Goal: Find specific page/section: Find specific page/section

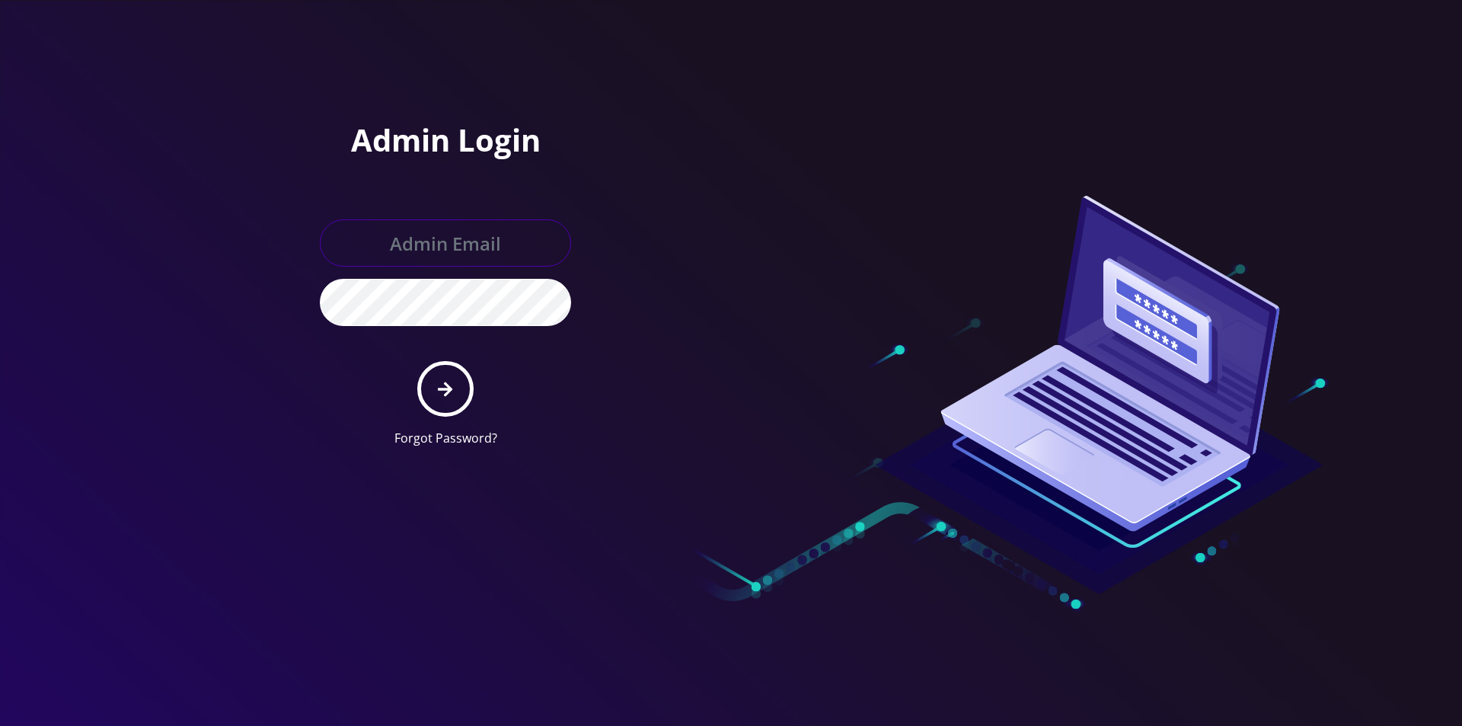
type input "[EMAIL_ADDRESS][DOMAIN_NAME]"
click at [467, 413] on form "[EMAIL_ADDRESS][DOMAIN_NAME] Forgot Password?" at bounding box center [445, 333] width 251 height 228
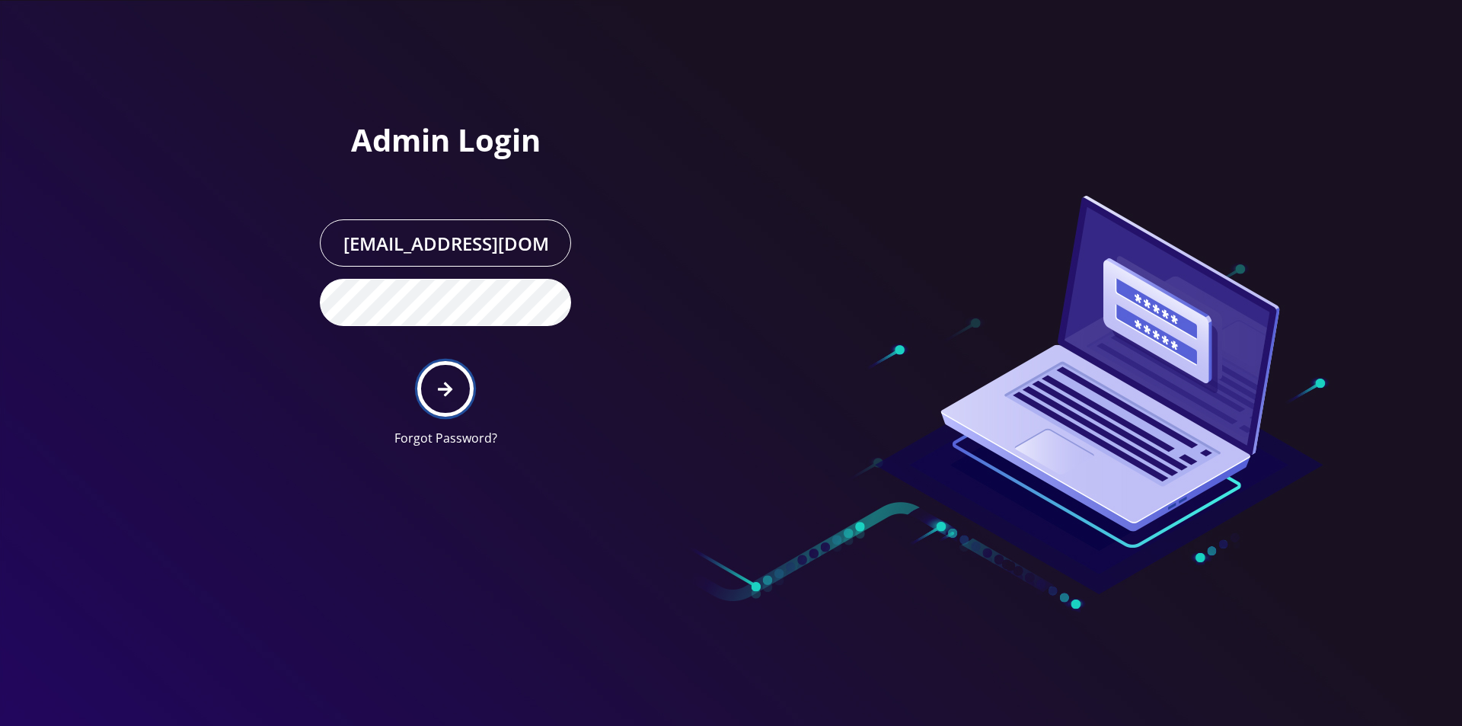
click at [453, 404] on button "submit" at bounding box center [445, 389] width 56 height 56
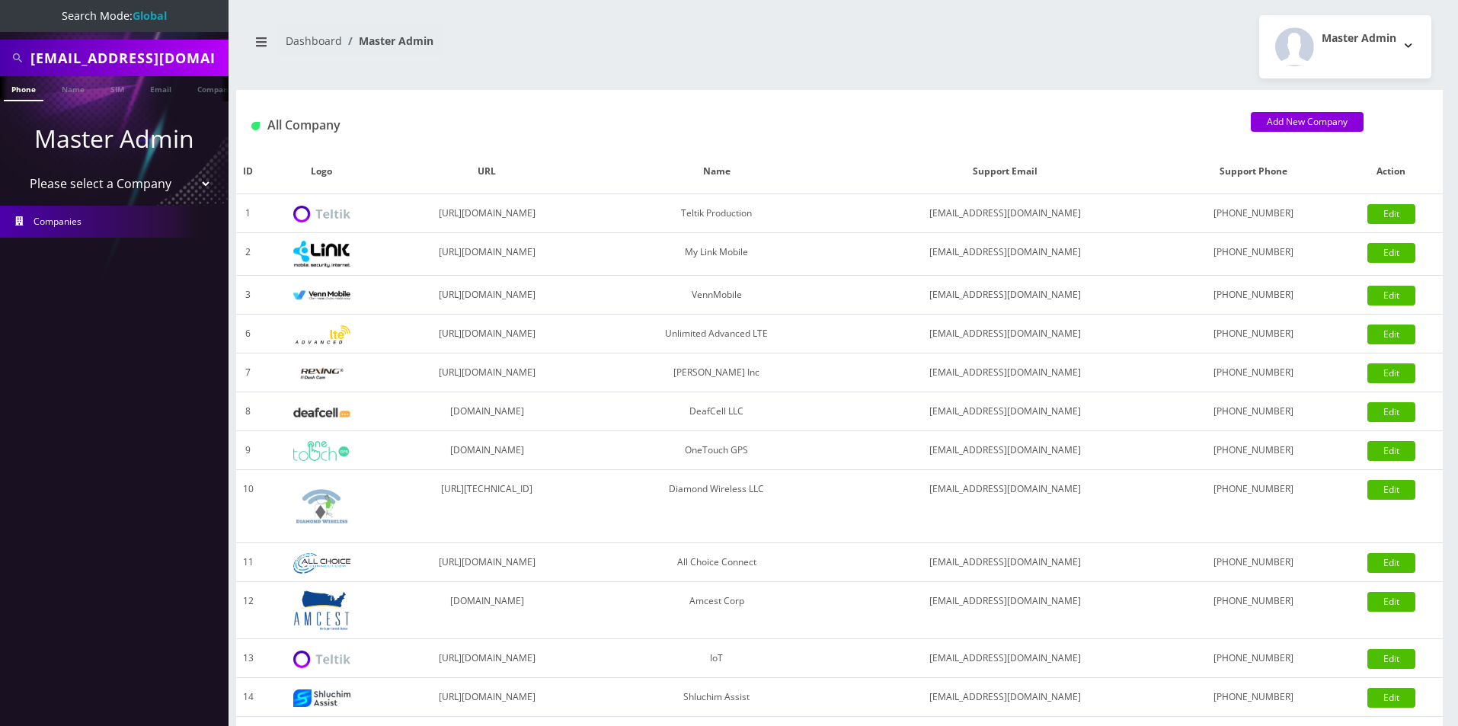
click at [91, 180] on select "Please select a Company Teltik Production My Link Mobile VennMobile Unlimited A…" at bounding box center [115, 183] width 194 height 29
select select "13"
click at [18, 169] on select "Please select a Company Teltik Production My Link Mobile VennMobile Unlimited A…" at bounding box center [115, 183] width 194 height 29
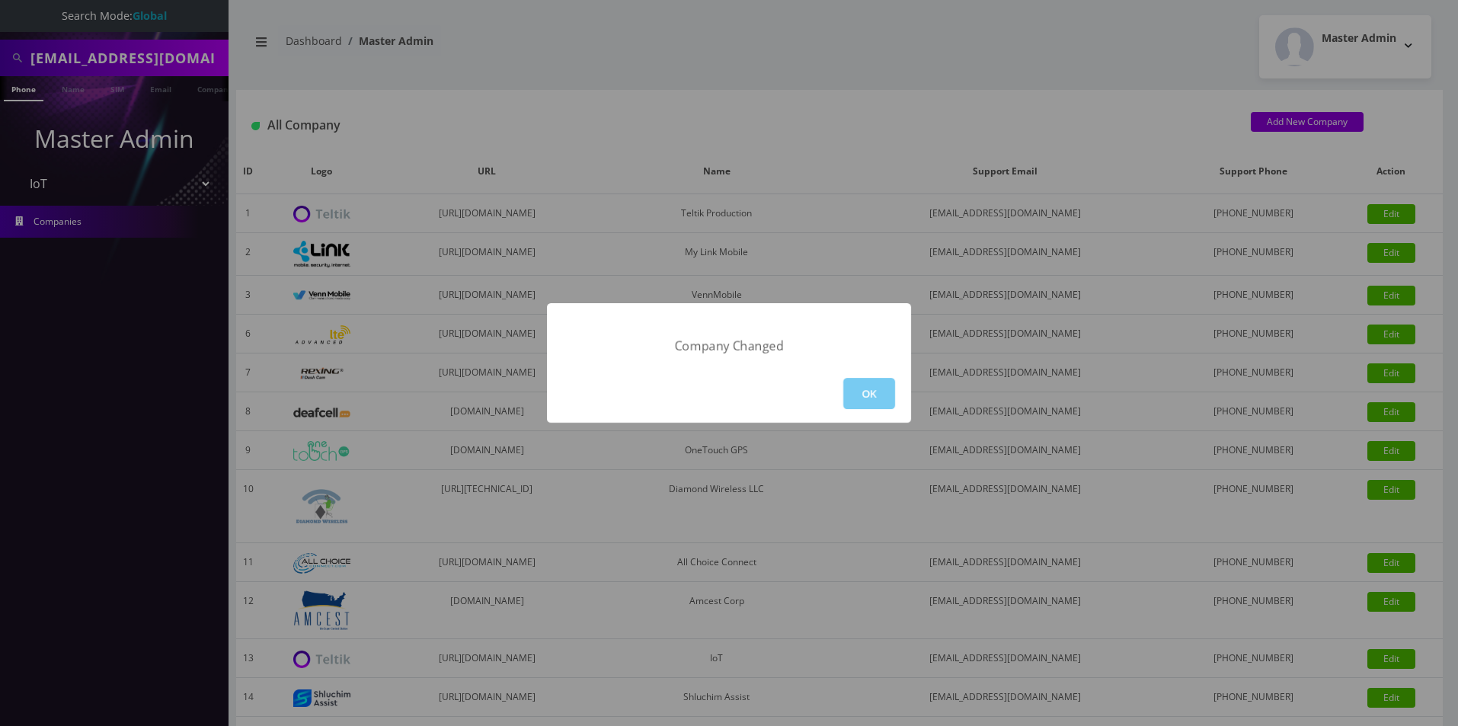
click at [882, 385] on button "OK" at bounding box center [869, 393] width 52 height 31
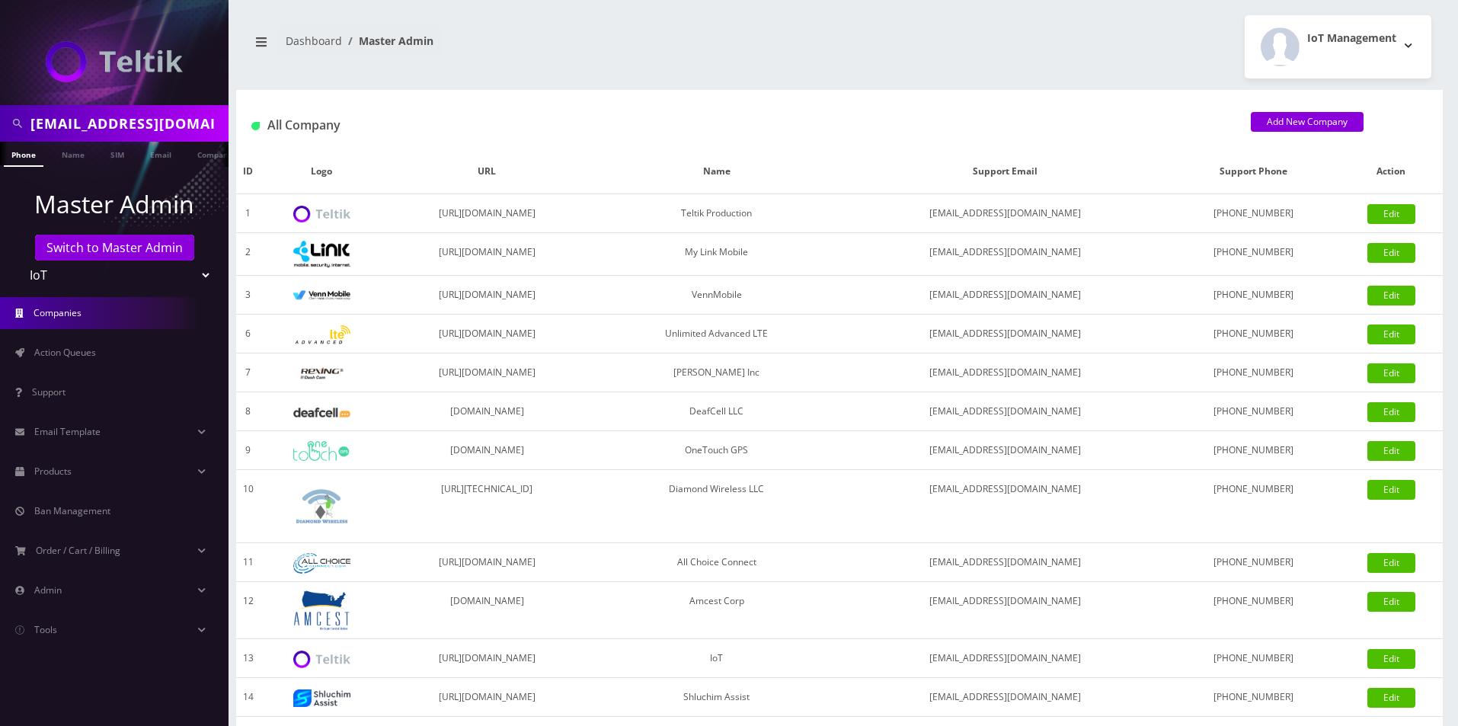
click at [106, 110] on input "[EMAIL_ADDRESS][DOMAIN_NAME]" at bounding box center [127, 123] width 194 height 29
click at [106, 110] on input "Gorjiangroup@gmail.com" at bounding box center [127, 123] width 194 height 29
click at [107, 110] on input "Gorjiangroup@gmail.com" at bounding box center [127, 123] width 194 height 29
type input "dj ent"
click at [206, 154] on link "Company" at bounding box center [215, 154] width 51 height 25
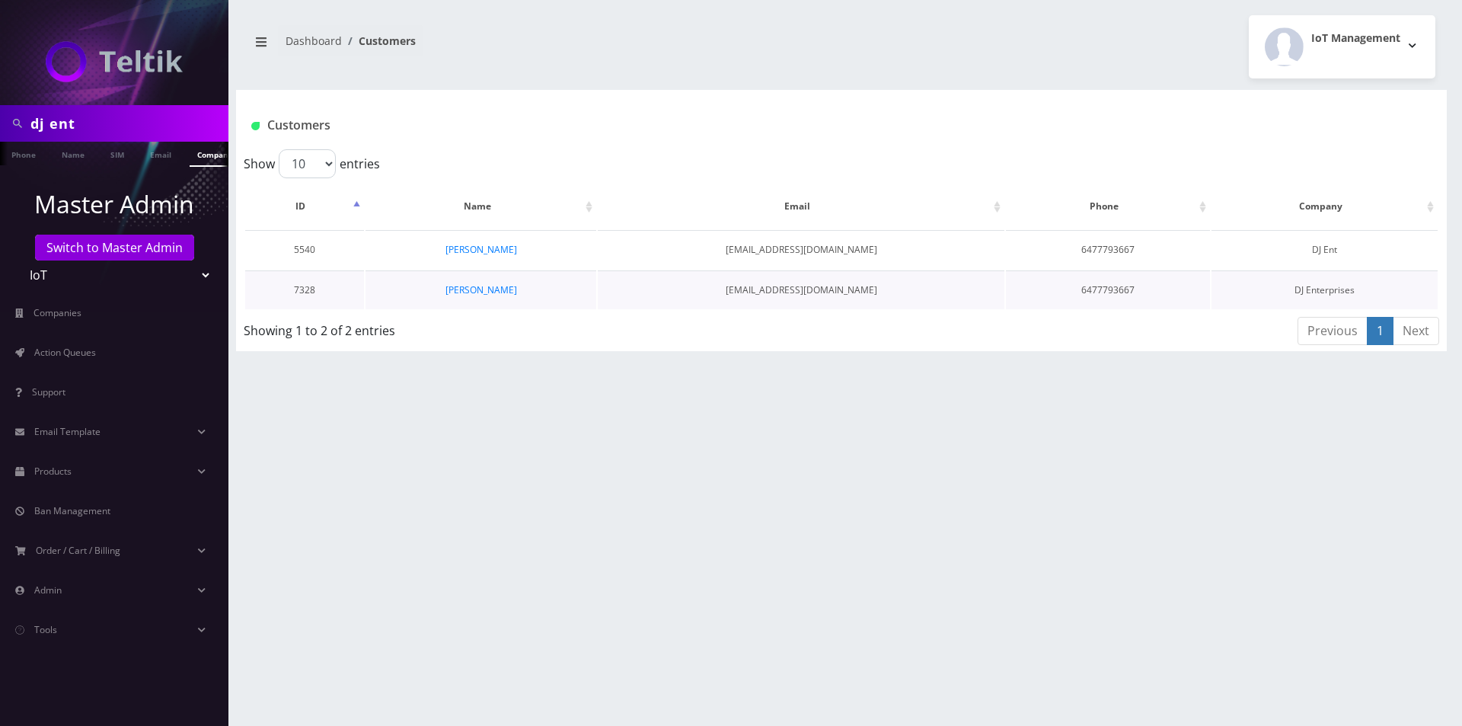
click at [463, 283] on td "Devesh Jairath" at bounding box center [481, 289] width 231 height 39
click at [463, 287] on link "Devesh Jairath" at bounding box center [481, 289] width 72 height 13
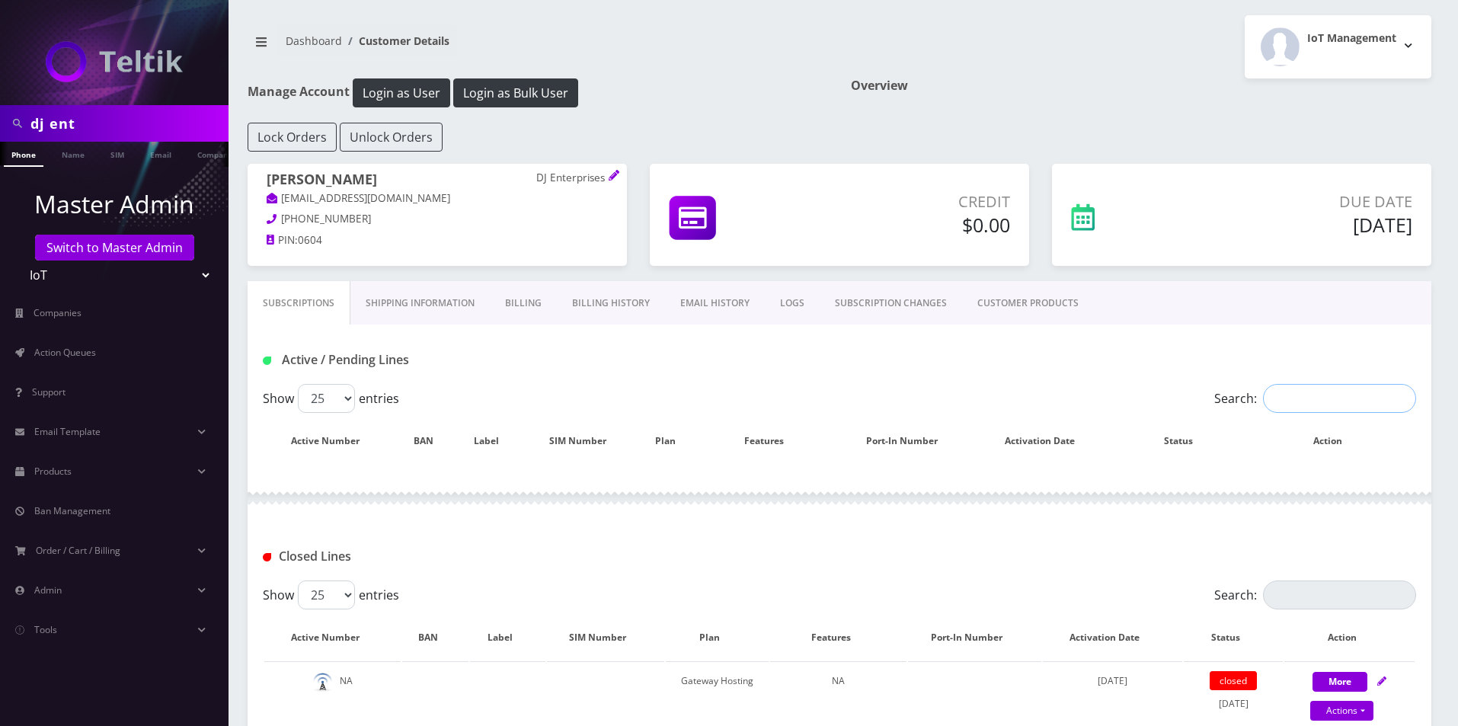
click at [1340, 401] on input "Search:" at bounding box center [1339, 398] width 153 height 29
type input "hosting"
click at [1323, 353] on div "Active / Pending Lines" at bounding box center [839, 359] width 1176 height 25
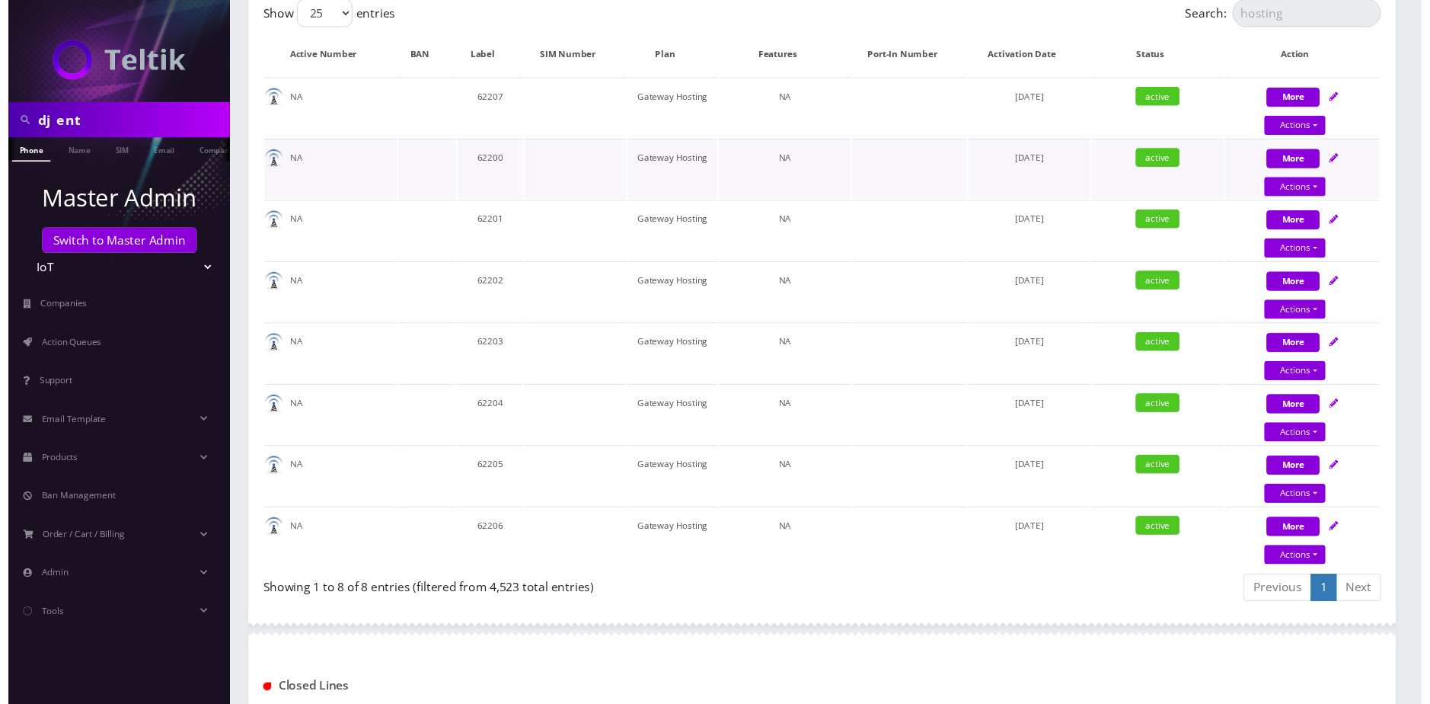
scroll to position [381, 0]
